Goal: Task Accomplishment & Management: Manage account settings

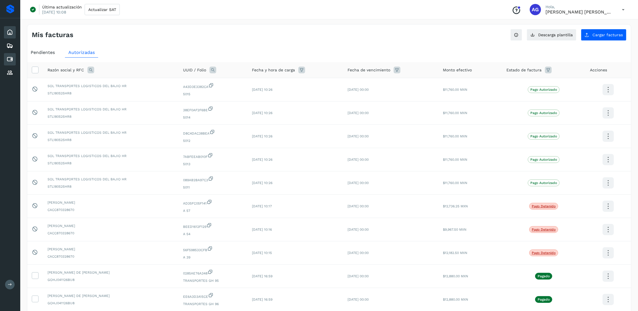
click at [13, 33] on icon at bounding box center [9, 32] width 7 height 7
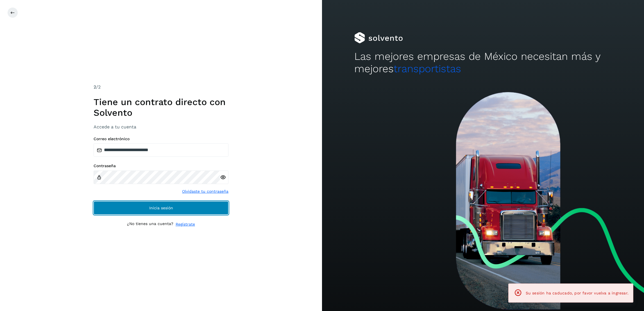
click at [199, 209] on button "Inicia sesión" at bounding box center [161, 207] width 135 height 13
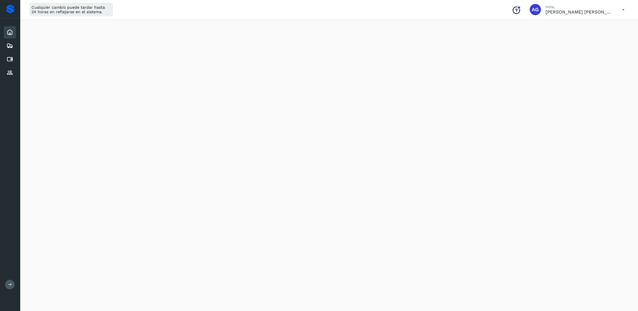
scroll to position [232, 0]
click at [14, 61] on div "Cuentas por pagar" at bounding box center [10, 59] width 12 height 12
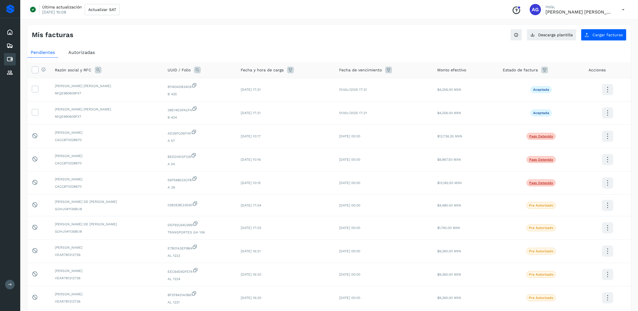
click at [87, 47] on div "Autorizadas" at bounding box center [81, 52] width 33 height 10
